Goal: Task Accomplishment & Management: Manage account settings

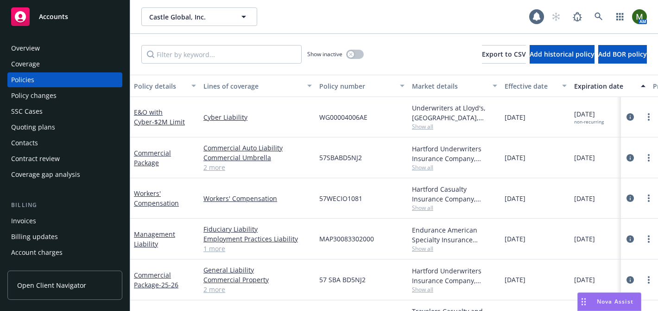
click at [58, 122] on div "Quoting plans" at bounding box center [65, 127] width 108 height 15
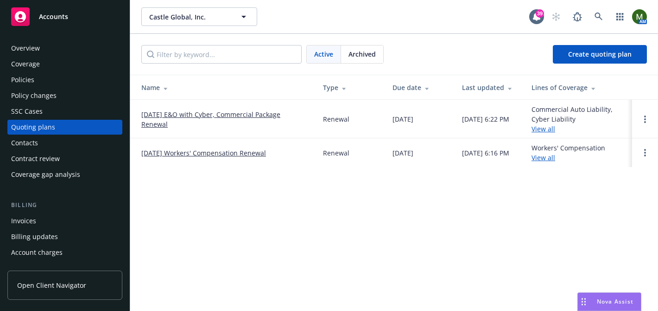
click at [51, 80] on div "Policies" at bounding box center [65, 79] width 108 height 15
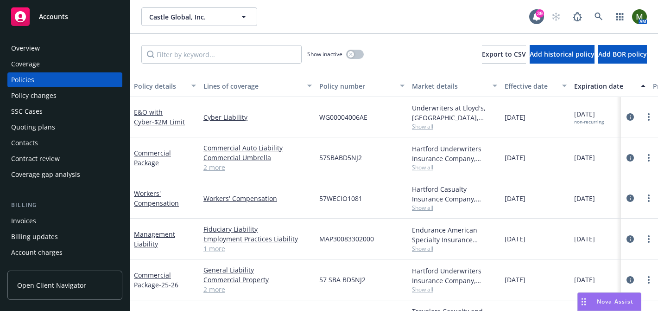
click at [43, 130] on div "Quoting plans" at bounding box center [33, 127] width 44 height 15
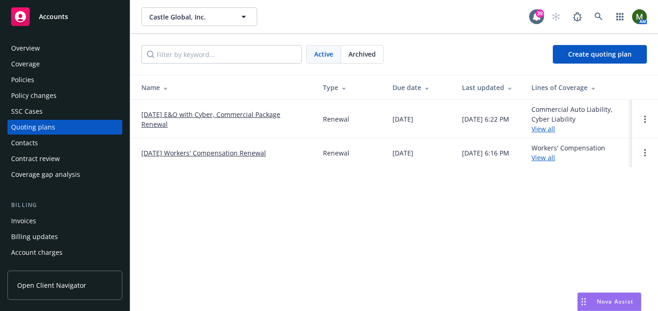
click at [168, 114] on link "[DATE] E&O with Cyber, Commercial Package Renewal" at bounding box center [224, 118] width 167 height 19
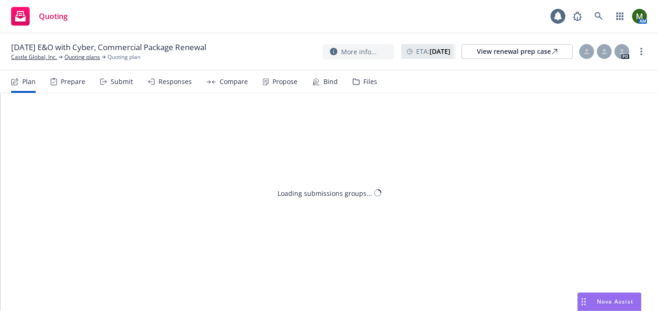
click at [366, 89] on div "Files" at bounding box center [365, 81] width 25 height 22
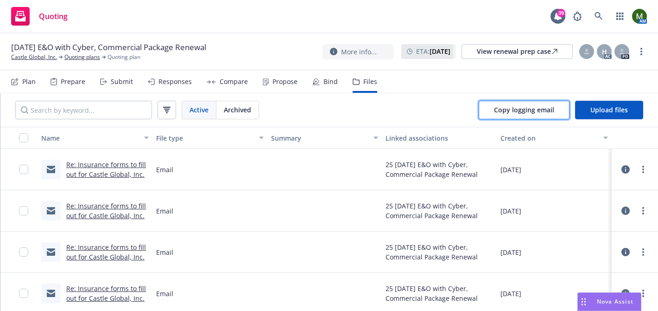
click at [500, 111] on span "Copy logging email" at bounding box center [524, 109] width 60 height 9
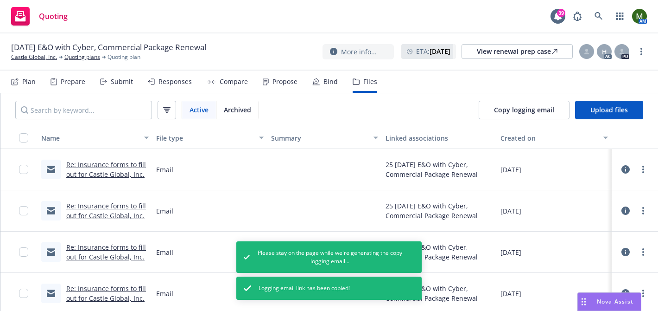
click at [287, 83] on div "Propose" at bounding box center [285, 81] width 25 height 7
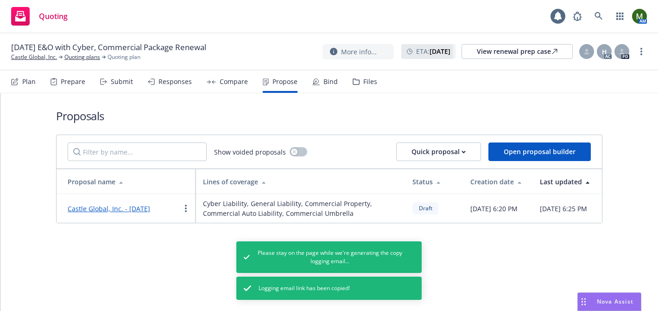
click at [139, 213] on link "Castle Global, Inc. - [DATE]" at bounding box center [109, 208] width 82 height 9
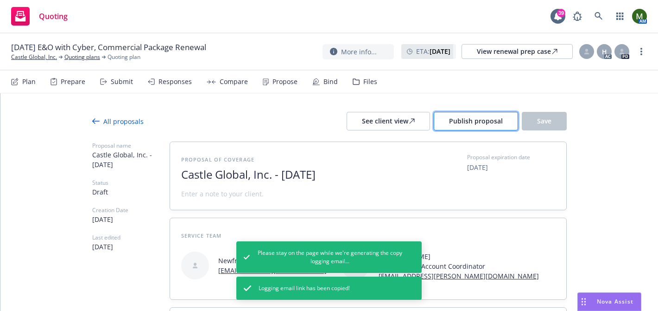
click at [499, 123] on span "Publish proposal" at bounding box center [476, 120] width 54 height 9
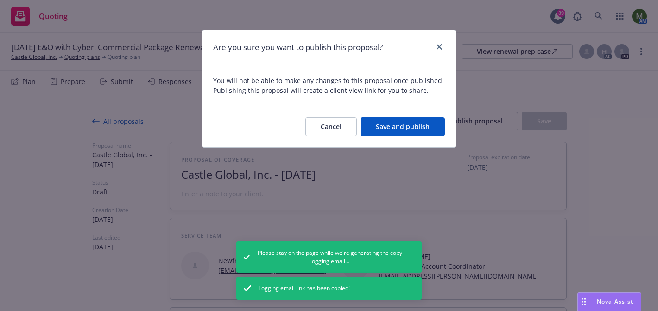
click at [431, 129] on button "Save and publish" at bounding box center [403, 126] width 84 height 19
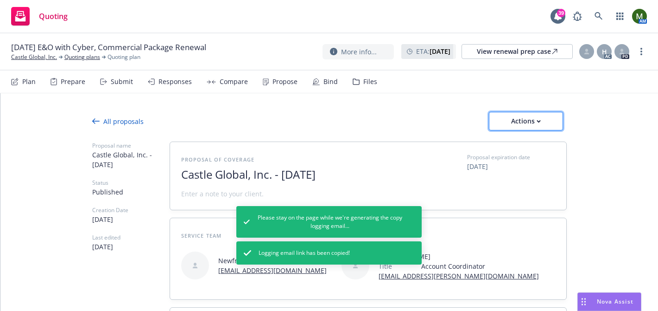
click at [530, 127] on div "Actions" at bounding box center [526, 121] width 44 height 18
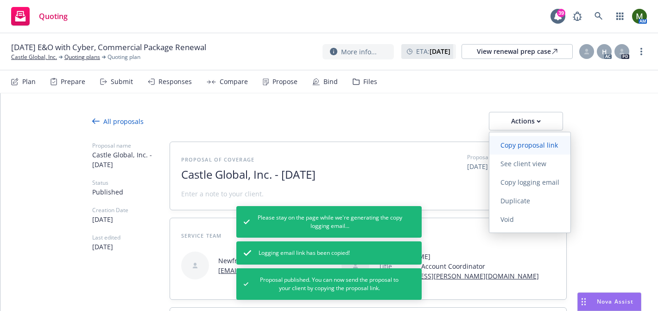
click at [523, 145] on span "Copy proposal link" at bounding box center [529, 144] width 80 height 9
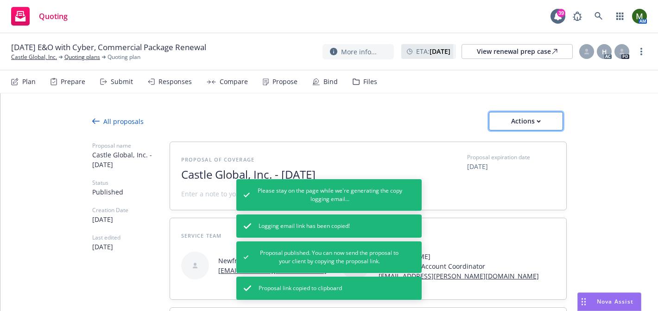
click at [522, 128] on div "Actions" at bounding box center [526, 121] width 44 height 18
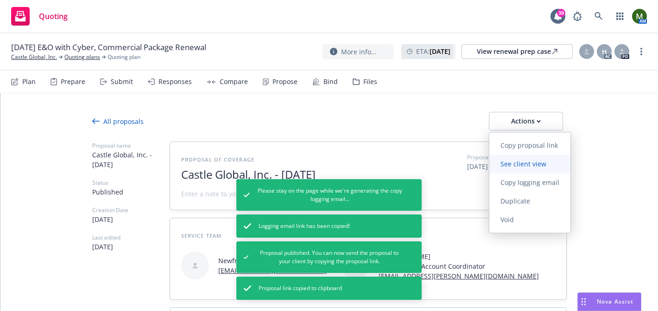
click at [525, 160] on span "See client view" at bounding box center [523, 163] width 68 height 9
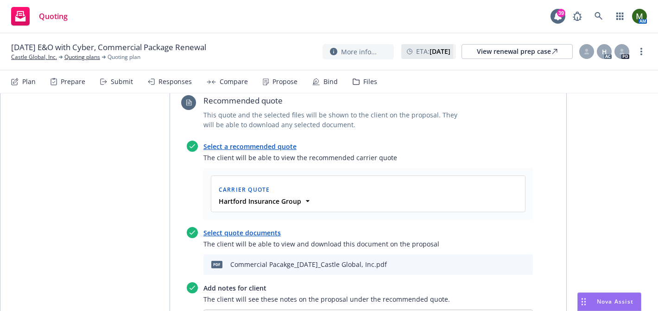
scroll to position [1065, 0]
type textarea "x"
